Goal: Task Accomplishment & Management: Manage account settings

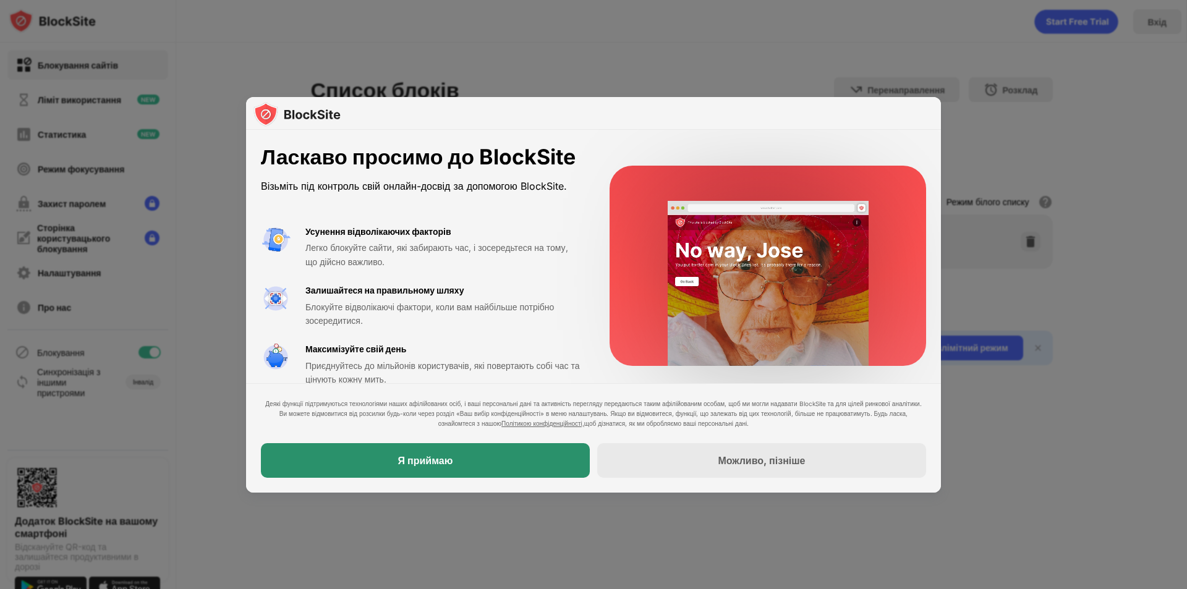
click at [446, 467] on div "Я приймаю" at bounding box center [425, 460] width 329 height 35
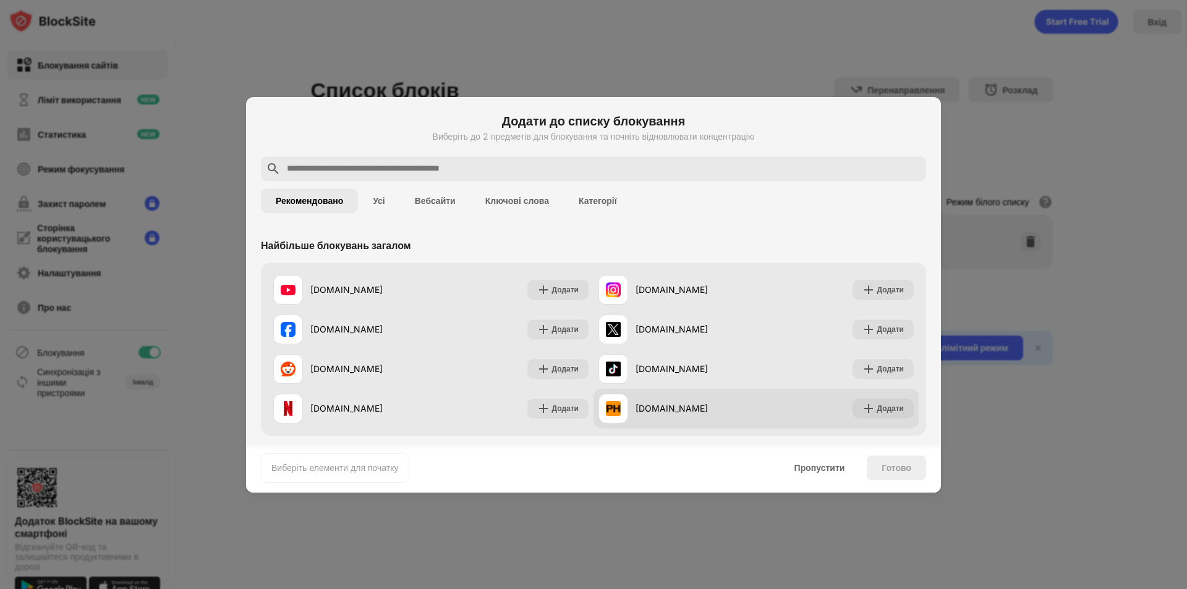
click at [720, 400] on div "[DOMAIN_NAME]" at bounding box center [677, 409] width 158 height 30
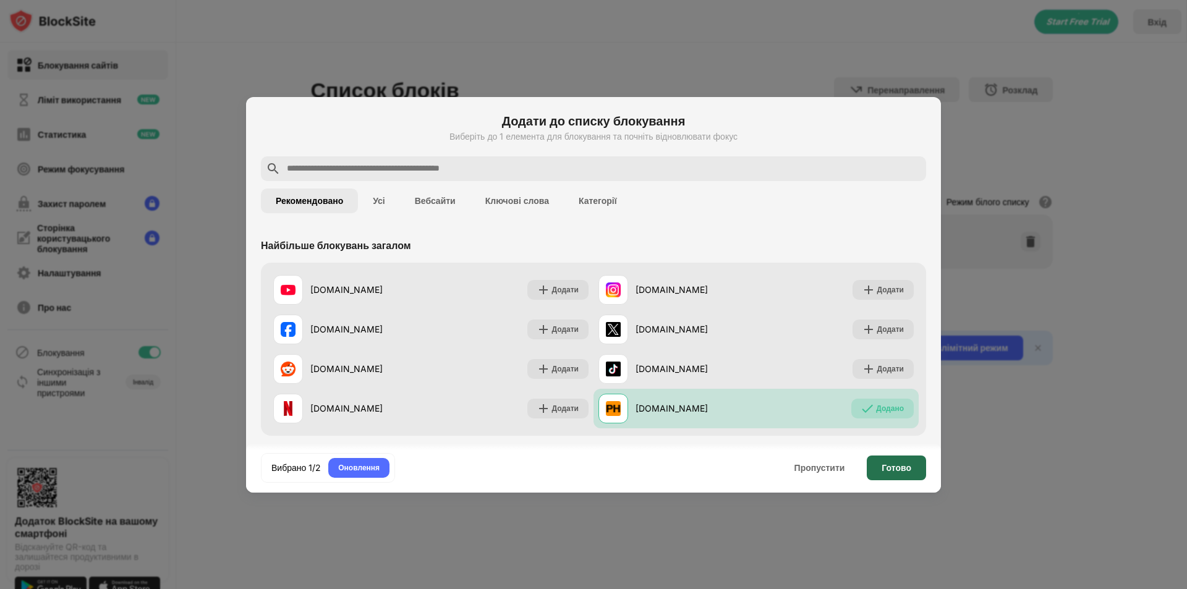
click at [893, 464] on font "Готово" at bounding box center [897, 467] width 30 height 11
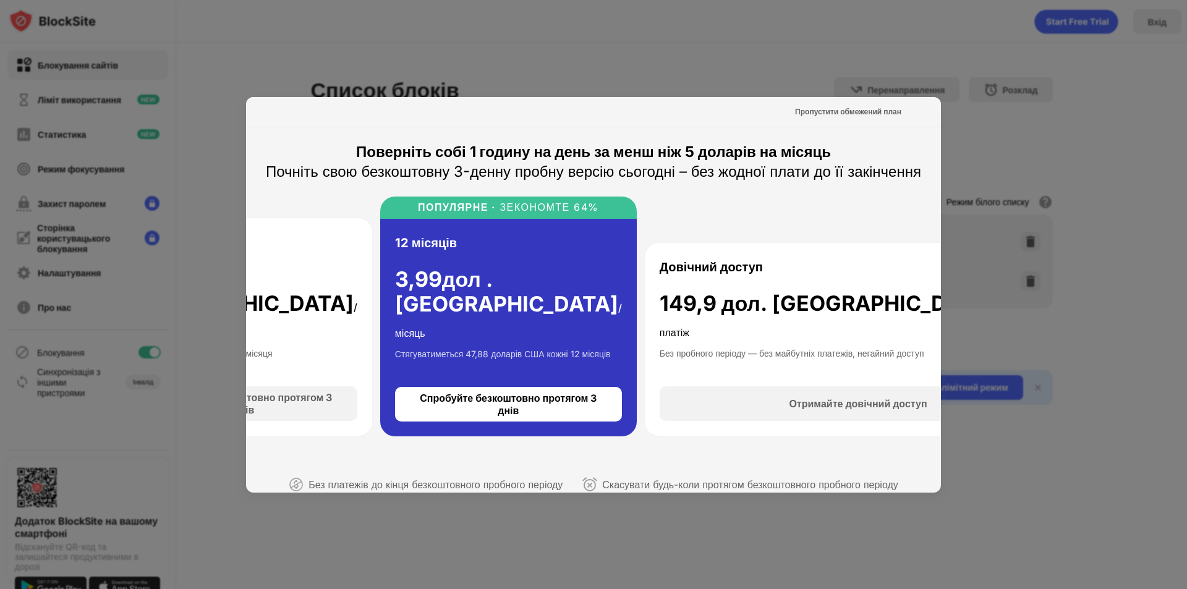
click at [1110, 160] on div at bounding box center [593, 294] width 1187 height 589
click at [1114, 225] on div at bounding box center [593, 294] width 1187 height 589
click at [885, 109] on font "Пропустити обмежений план" at bounding box center [848, 111] width 106 height 9
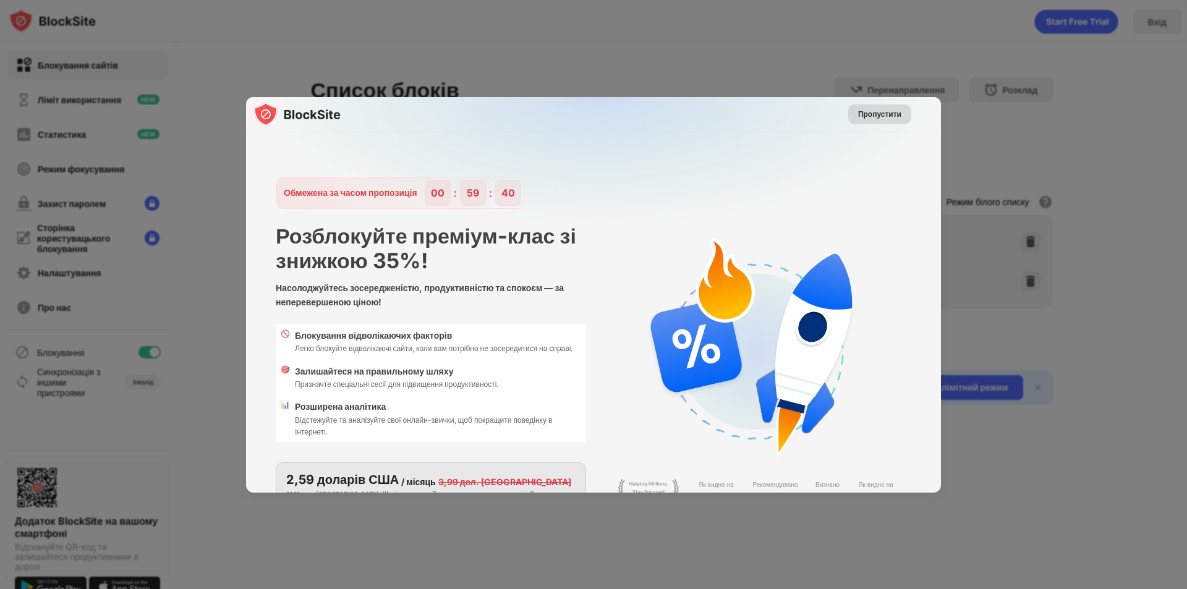
click at [885, 109] on font "Пропустити" at bounding box center [879, 113] width 43 height 9
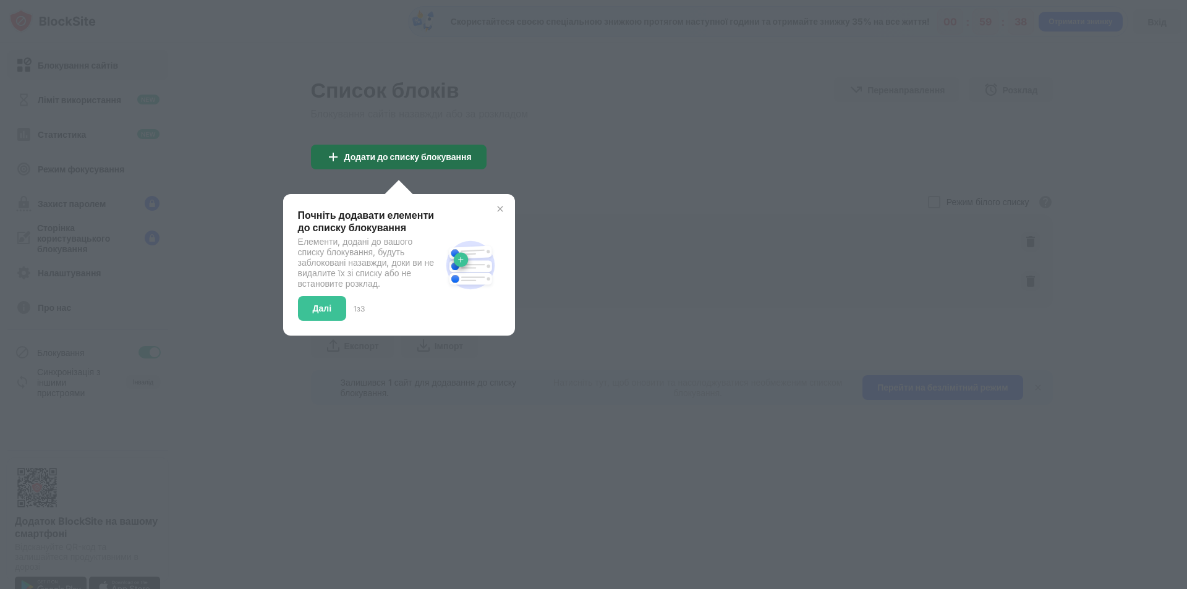
click at [474, 162] on div "Додати до списку блокування" at bounding box center [399, 157] width 176 height 25
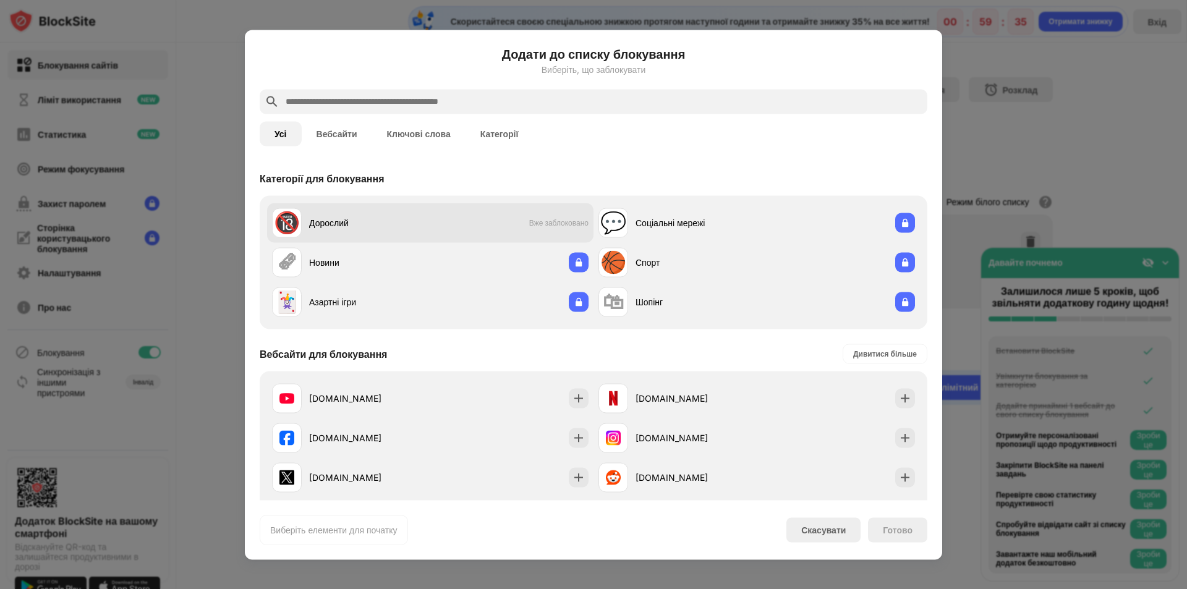
click at [424, 221] on div "Дорослий" at bounding box center [369, 222] width 121 height 13
drag, startPoint x: 907, startPoint y: 537, endPoint x: 814, endPoint y: 468, distance: 115.4
click at [906, 537] on div "Готово" at bounding box center [897, 529] width 59 height 25
click at [378, 216] on div "Дорослий" at bounding box center [369, 222] width 121 height 13
click at [387, 108] on input "text" at bounding box center [603, 101] width 638 height 15
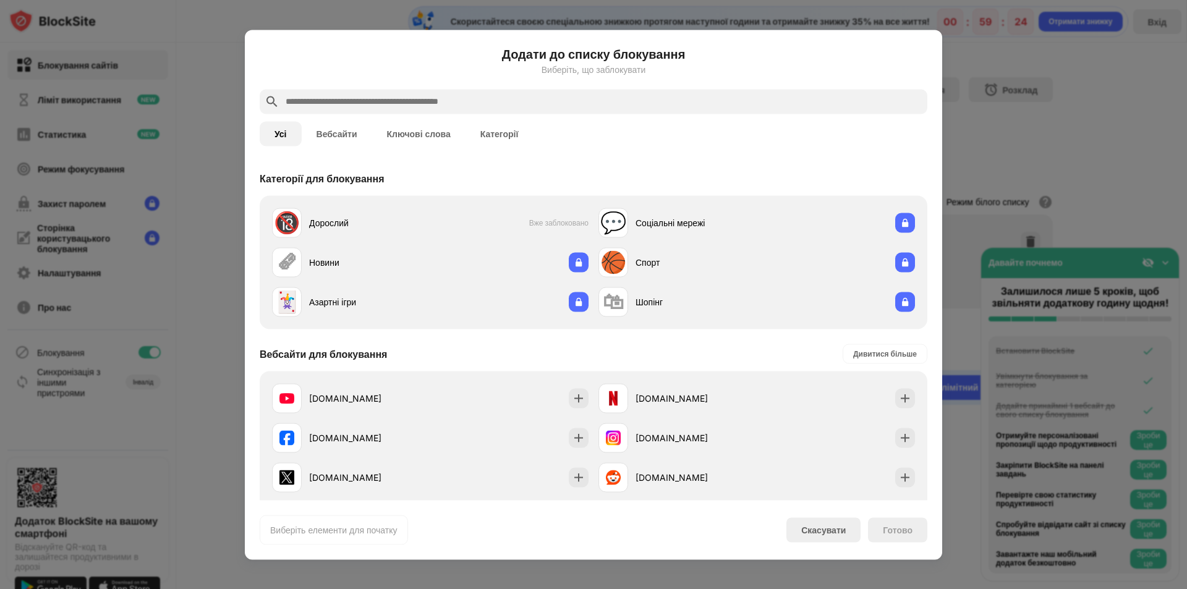
click at [401, 108] on input "text" at bounding box center [603, 101] width 638 height 15
paste input "**********"
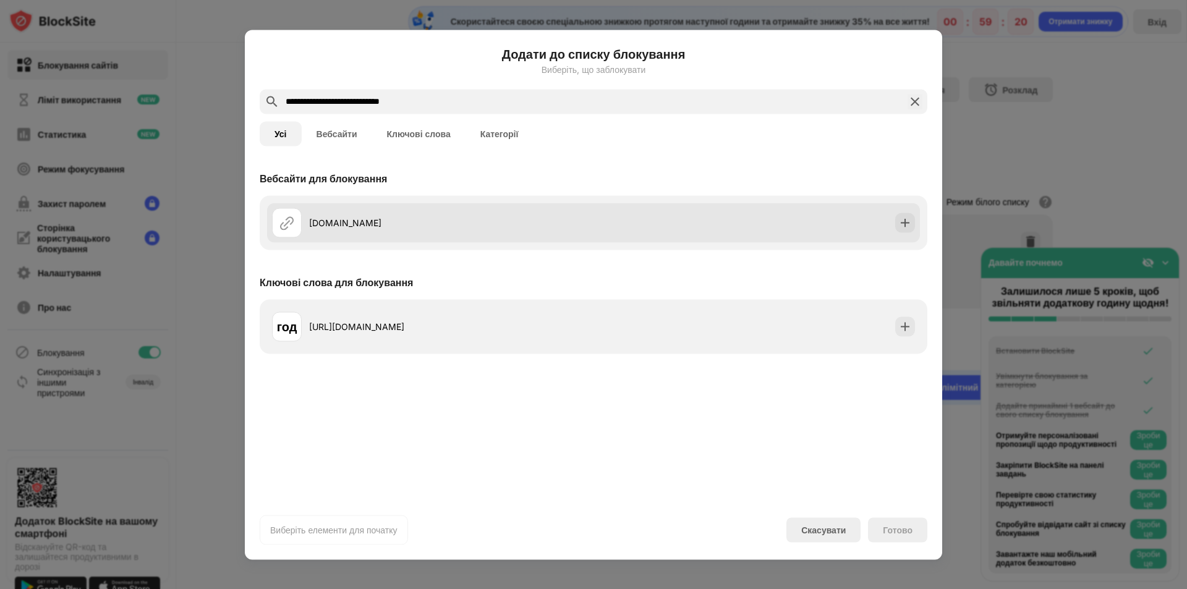
type input "**********"
click at [427, 232] on div "[DOMAIN_NAME]" at bounding box center [432, 223] width 321 height 30
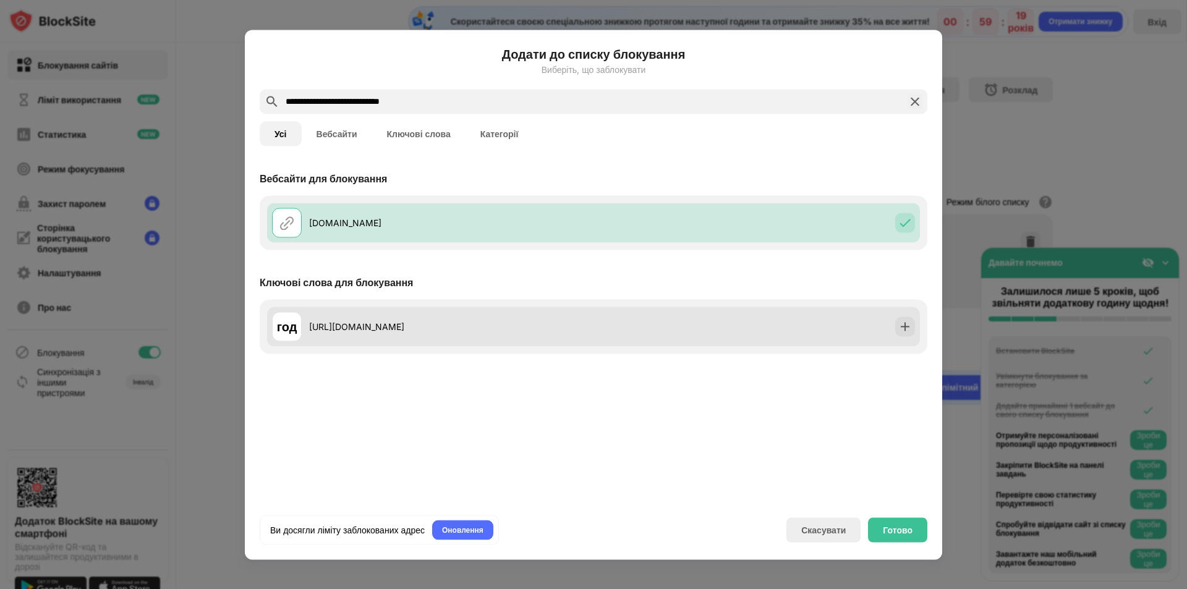
click at [398, 328] on font "[URL][DOMAIN_NAME]" at bounding box center [356, 326] width 95 height 11
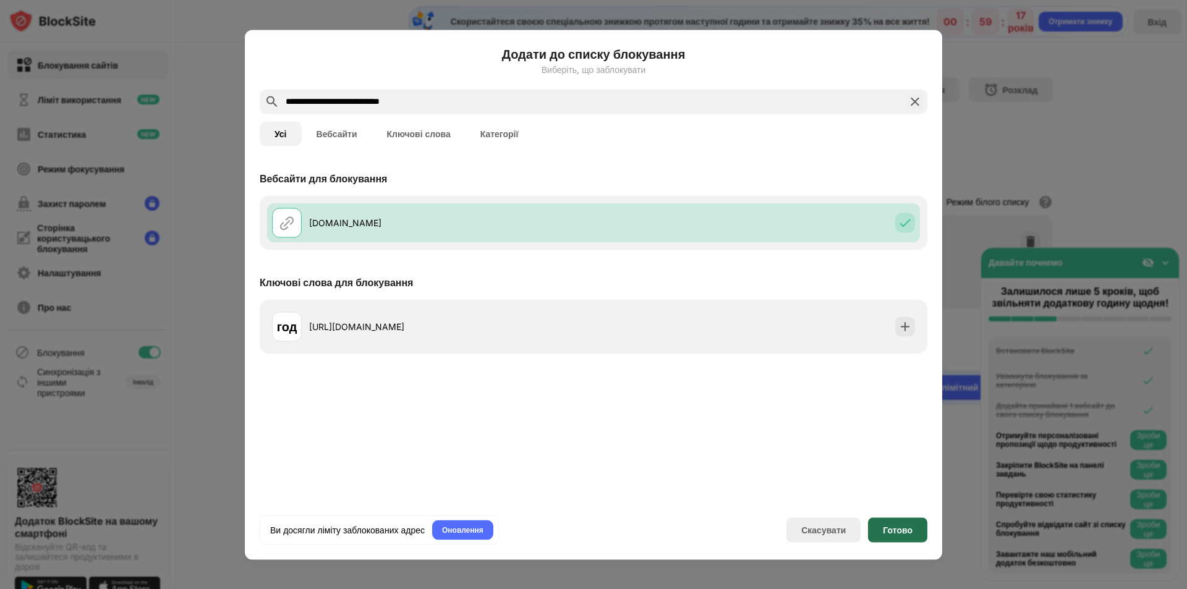
click at [890, 530] on font "Готово" at bounding box center [898, 529] width 30 height 11
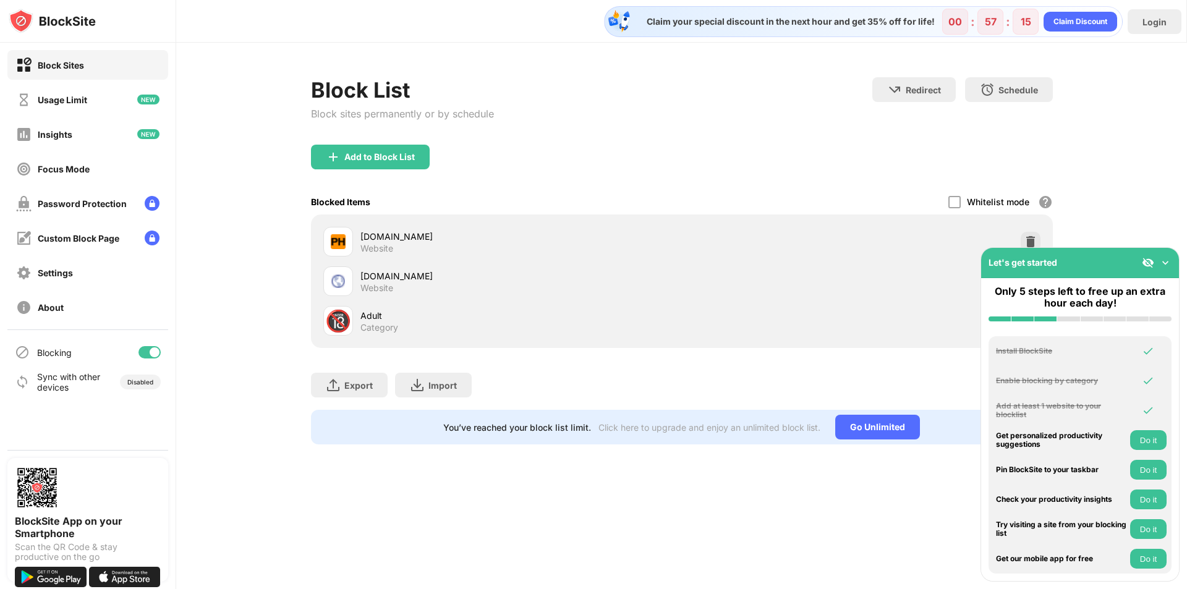
click at [557, 57] on div "Block List Block sites permanently or by schedule Redirect Choose a site to be …" at bounding box center [681, 261] width 1011 height 436
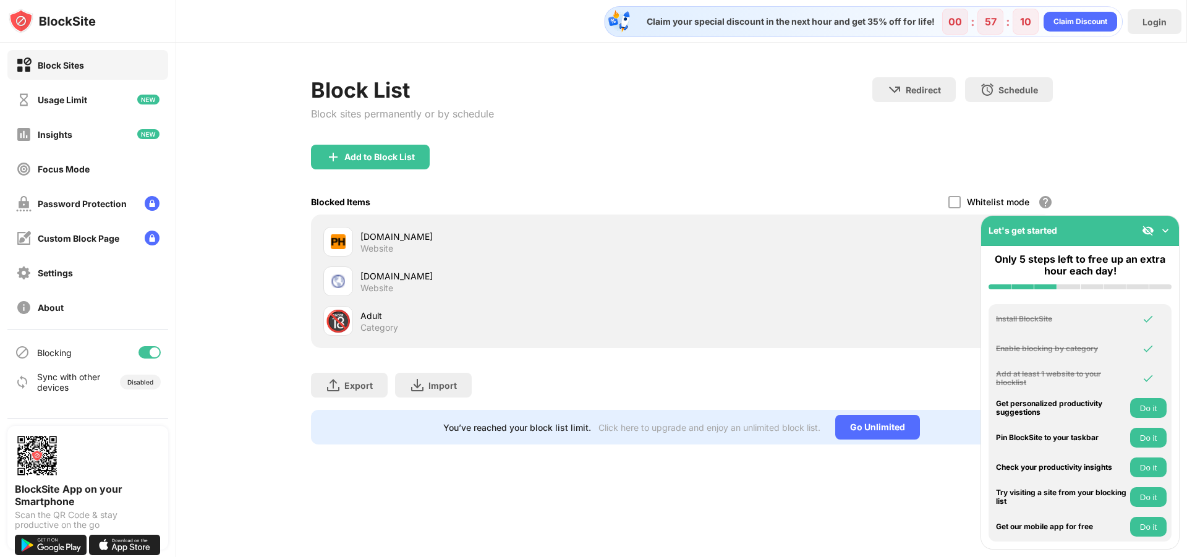
drag, startPoint x: 424, startPoint y: 286, endPoint x: 415, endPoint y: 284, distance: 8.9
click at [424, 286] on div "playonlinegames.space Website" at bounding box center [520, 282] width 321 height 24
click at [360, 277] on div "[DOMAIN_NAME]" at bounding box center [520, 276] width 321 height 13
click at [333, 280] on img at bounding box center [338, 281] width 15 height 15
